Goal: Find specific page/section: Find specific page/section

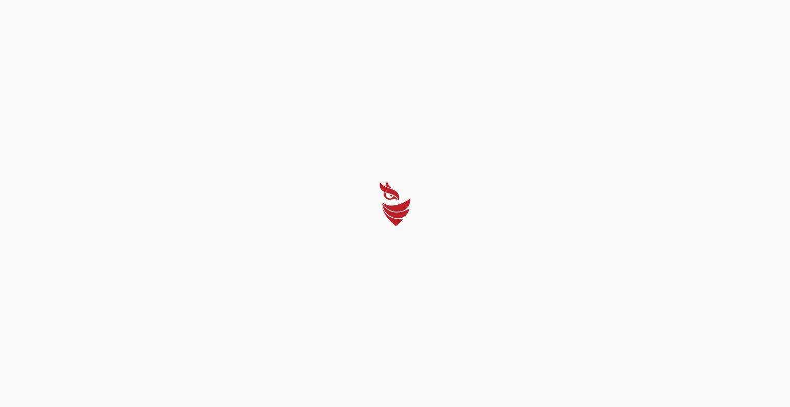
select select "English"
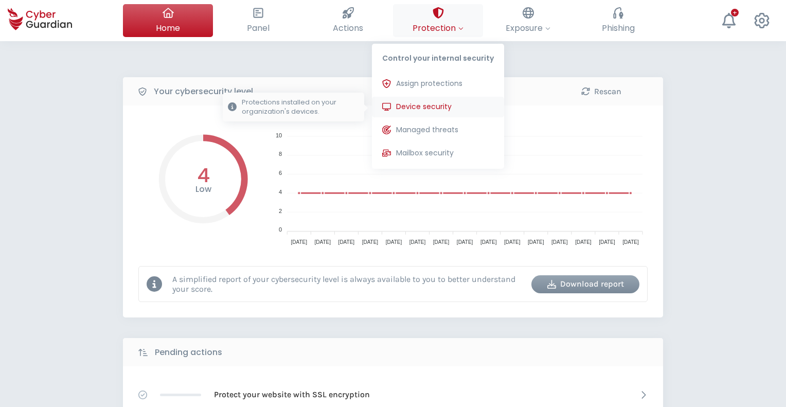
click at [416, 103] on span "Device security" at bounding box center [424, 106] width 56 height 11
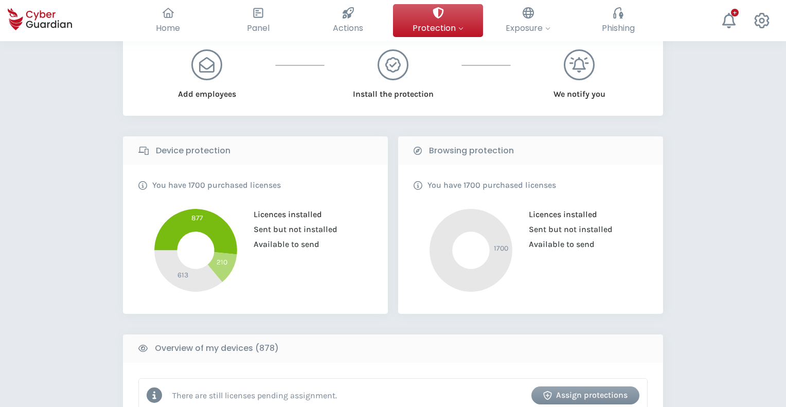
scroll to position [119, 0]
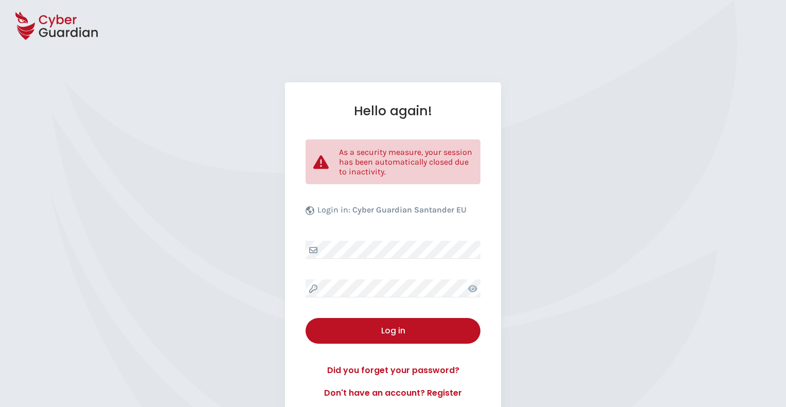
select select "English"
